Goal: Task Accomplishment & Management: Use online tool/utility

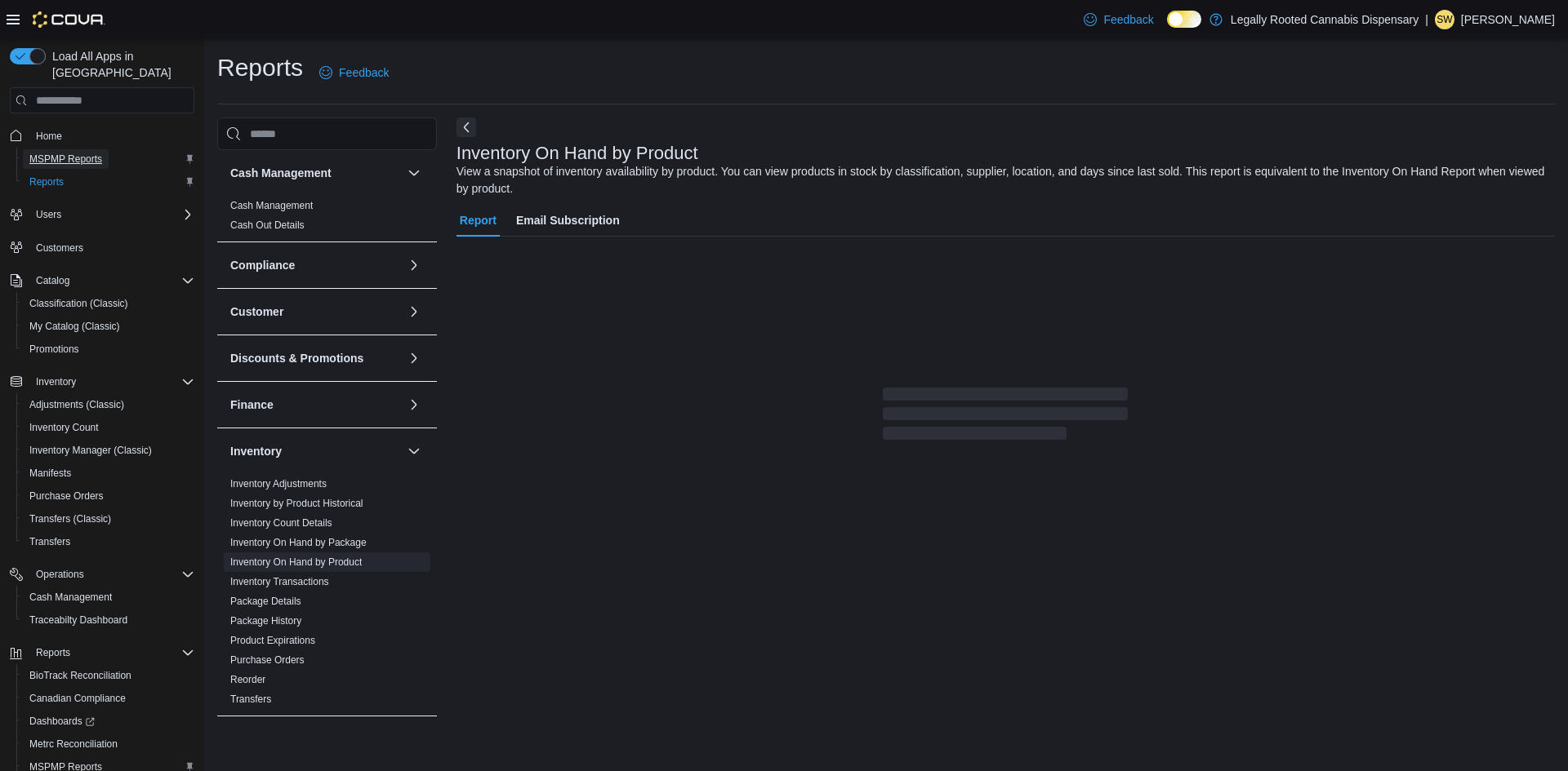
click at [87, 153] on span "MSPMP Reports" at bounding box center [66, 159] width 73 height 13
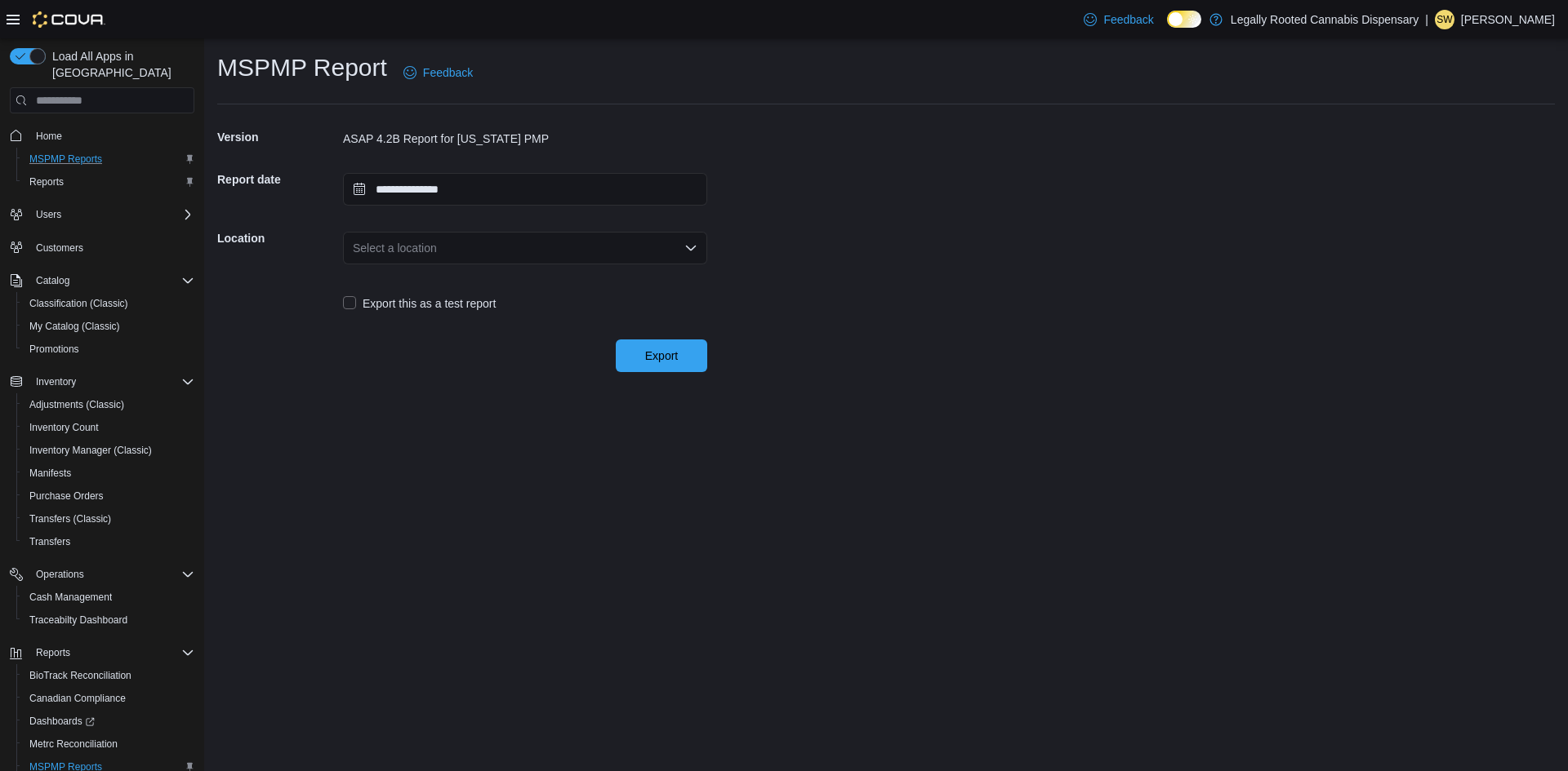
click at [575, 241] on div "Select a location" at bounding box center [525, 248] width 364 height 33
click at [538, 304] on span "[STREET_ADDRESS]" at bounding box center [535, 299] width 325 height 16
click at [696, 359] on span "Export" at bounding box center [661, 355] width 72 height 33
